Goal: Information Seeking & Learning: Learn about a topic

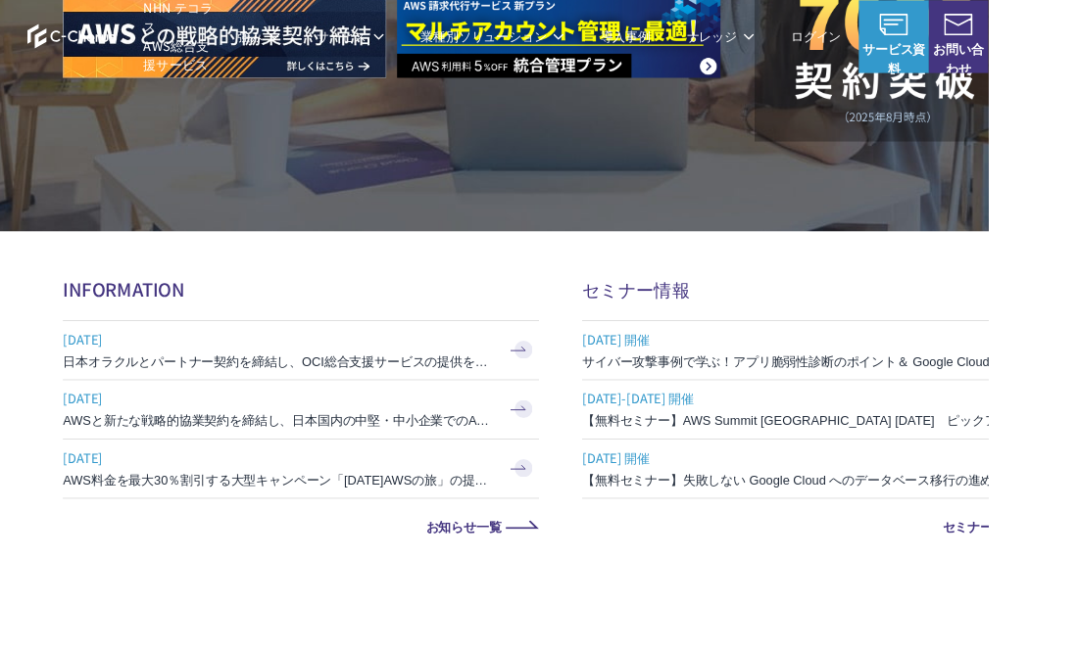
scroll to position [578, 0]
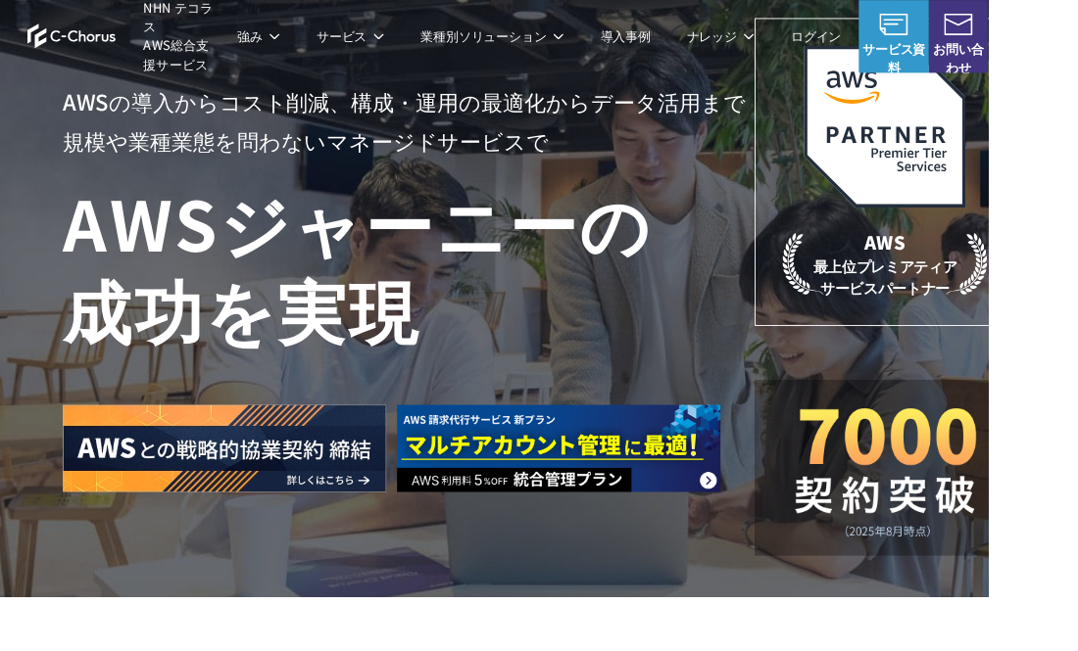
scroll to position [0, 0]
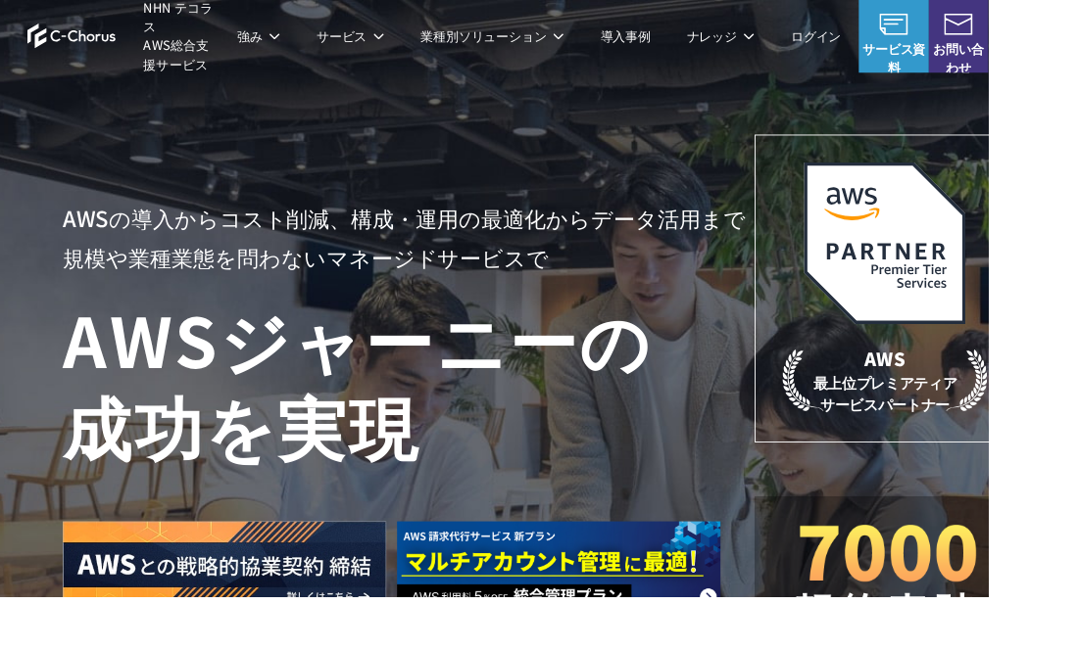
click at [1077, 437] on div "業種別ソリューション ガバメントクラウド運用管理支援 教育・公共機関向けAWS支援 教育・公共団体向け Google Cloud 支援 教育機関向けクラウド型…" at bounding box center [539, 324] width 1078 height 493
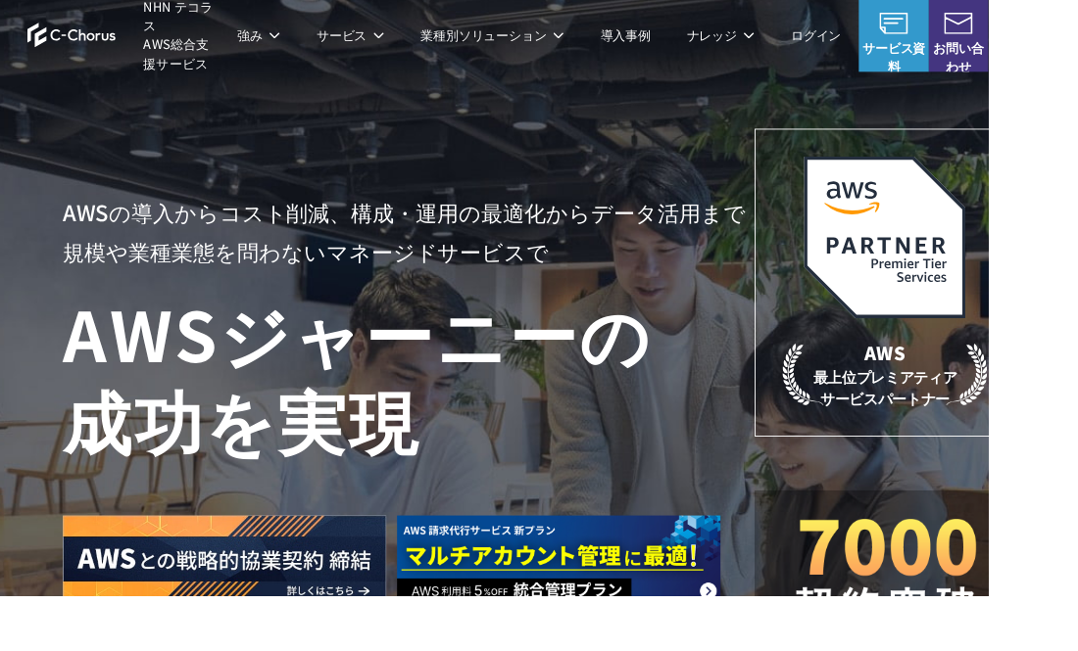
scroll to position [6, 0]
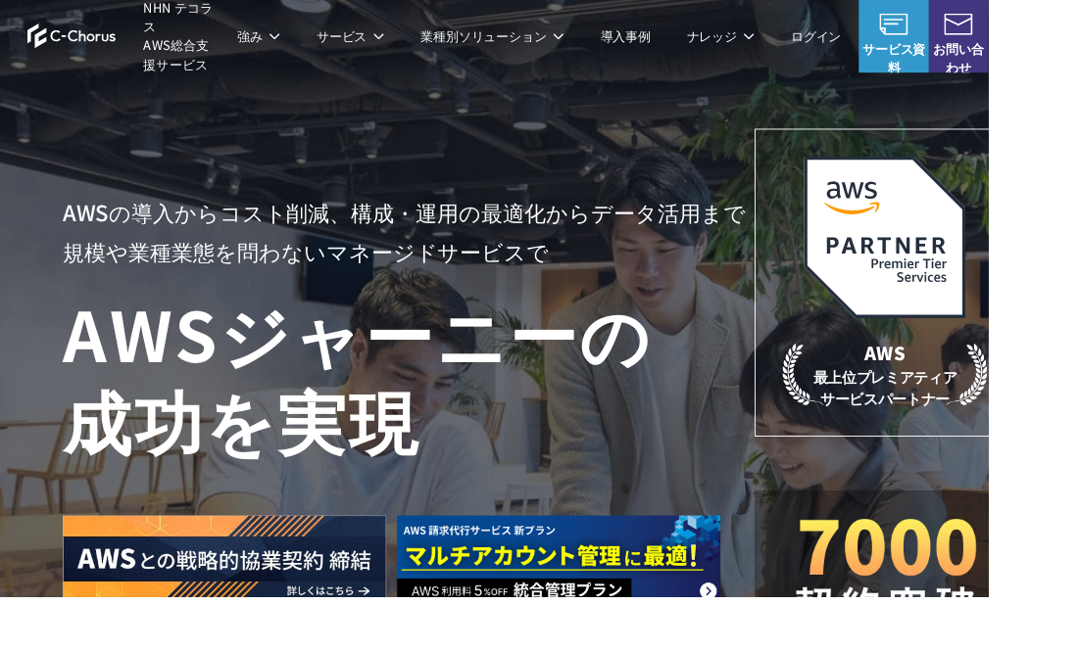
click at [1077, 445] on div "AWSの導入からコスト削減、 構成・運用の最適化からデータ活用まで 規模や業種業態を問わない マネージドサービスで AWS ジャーニーの 成功を実現 AWS …" at bounding box center [588, 410] width 1176 height 832
click at [1077, 412] on div "AWSの導入からコスト削減、 構成・運用の最適化からデータ活用まで 規模や業種業態を問わない マネージドサービスで AWS ジャーニーの 成功を実現 AWS …" at bounding box center [588, 410] width 1176 height 832
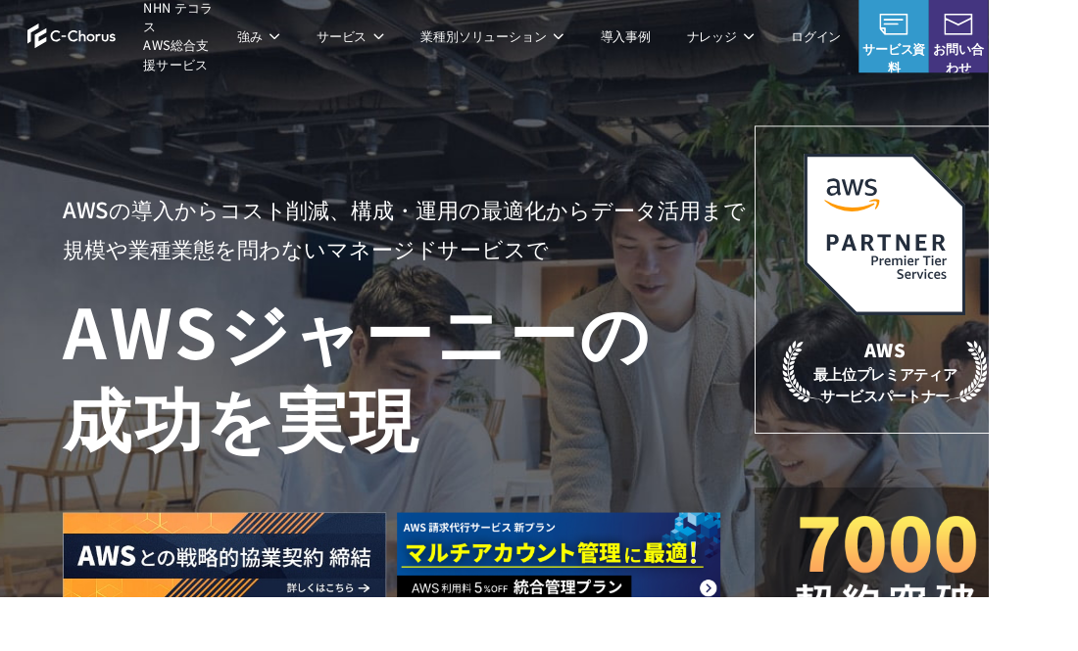
scroll to position [11, 0]
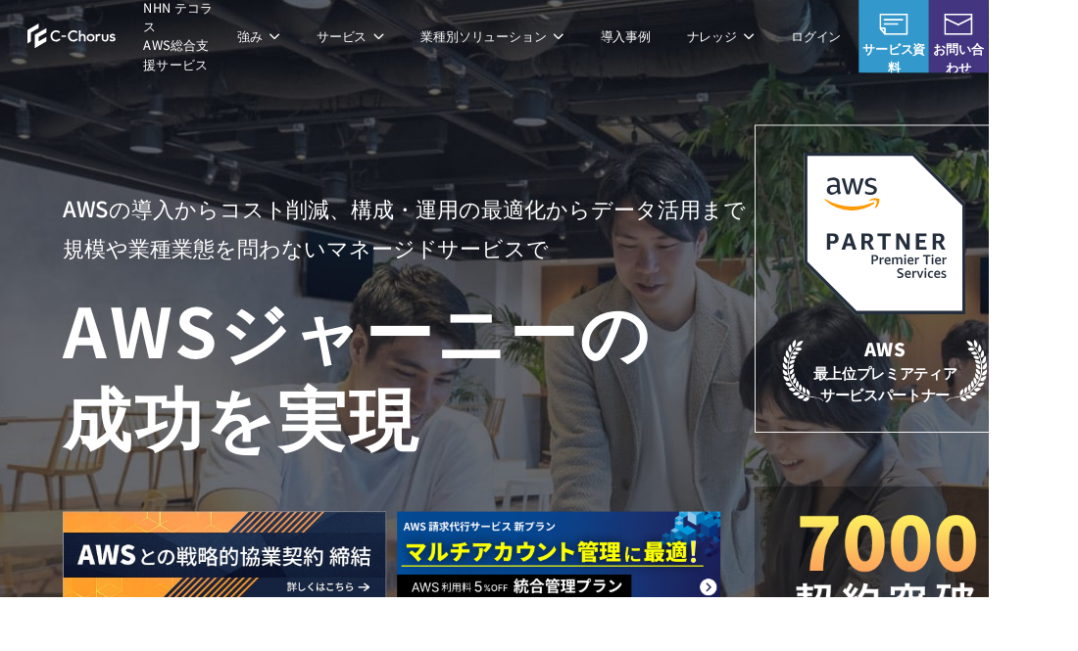
click at [1077, 334] on div "AWSの導入からコスト削減、 構成・運用の最適化からデータ活用まで 規模や業種業態を問わない マネージドサービスで AWS ジャーニーの 成功を実現 AWS …" at bounding box center [588, 405] width 1176 height 832
click at [1077, 360] on div "AWSの導入からコスト削減、 構成・運用の最適化からデータ活用まで 規模や業種業態を問わない マネージドサービスで AWS ジャーニーの 成功を実現 AWS …" at bounding box center [588, 405] width 1176 height 832
click at [1077, 418] on div "AWSの導入からコスト削減、 構成・運用の最適化からデータ活用まで 規模や業種業態を問わない マネージドサービスで AWS ジャーニーの 成功を実現 AWS …" at bounding box center [588, 405] width 1176 height 832
click at [1077, 396] on div "AWSの導入からコスト削減、 構成・運用の最適化からデータ活用まで 規模や業種業態を問わない マネージドサービスで AWS ジャーニーの 成功を実現 AWS …" at bounding box center [588, 405] width 1176 height 832
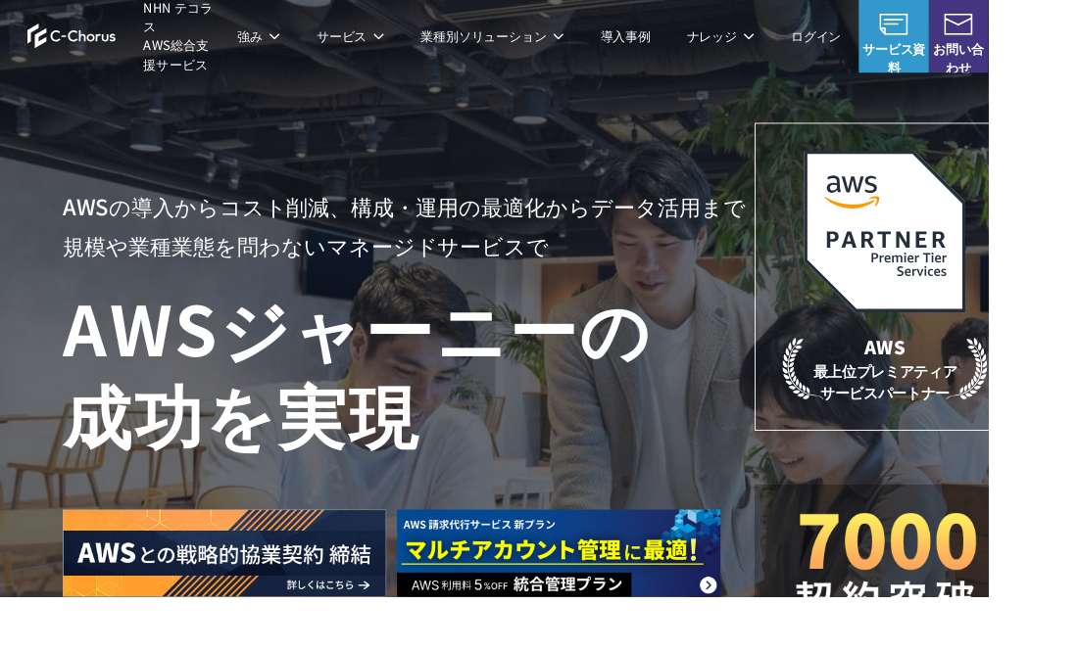
click at [1077, 438] on div "AWSの導入からコスト削減、 構成・運用の最適化からデータ活用まで 規模や業種業態を問わない マネージドサービスで AWS ジャーニーの 成功を実現 AWS …" at bounding box center [588, 403] width 1176 height 832
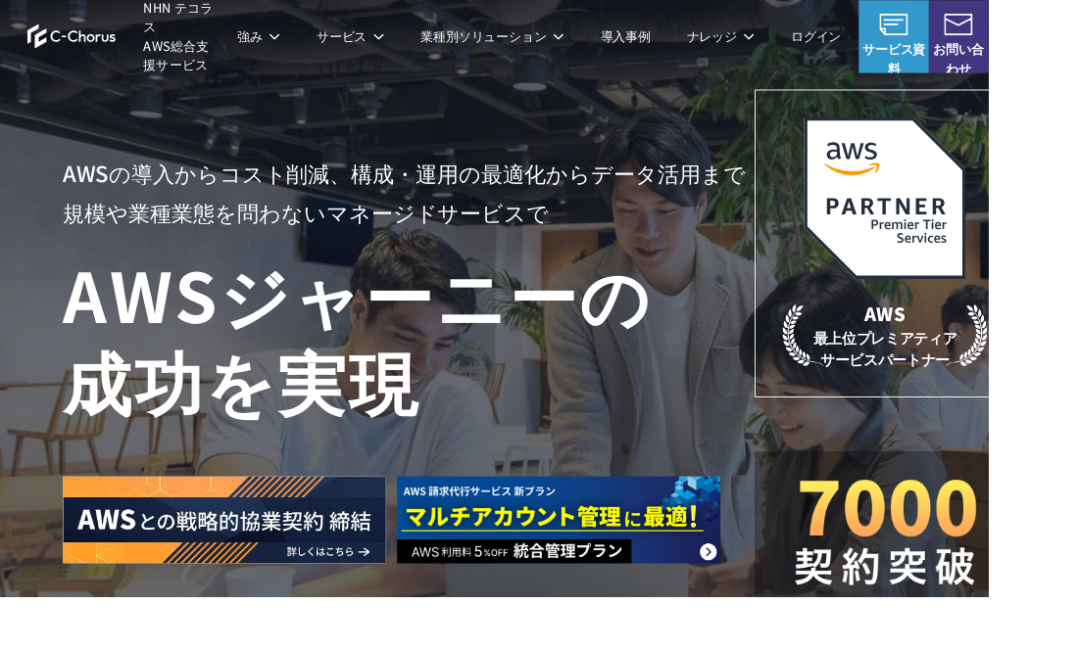
scroll to position [0, 0]
